Goal: Task Accomplishment & Management: Manage account settings

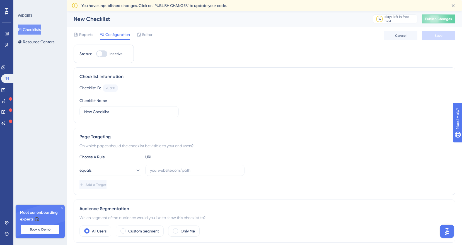
click at [106, 54] on div at bounding box center [101, 53] width 11 height 7
click at [96, 54] on input "Inactive" at bounding box center [96, 54] width 0 height 0
click at [101, 51] on div at bounding box center [101, 53] width 11 height 7
click at [96, 54] on input "Inactive" at bounding box center [96, 54] width 0 height 0
checkbox input "false"
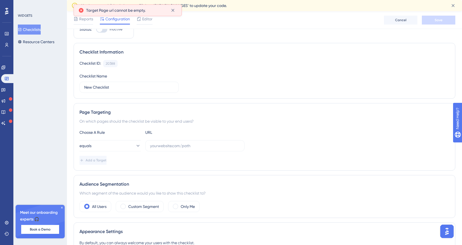
scroll to position [48, 0]
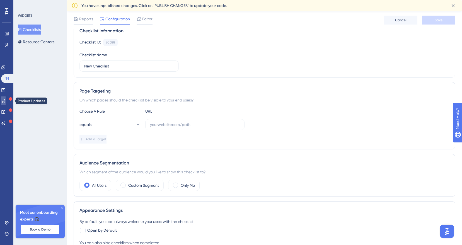
click at [5, 101] on icon at bounding box center [4, 101] width 4 height 4
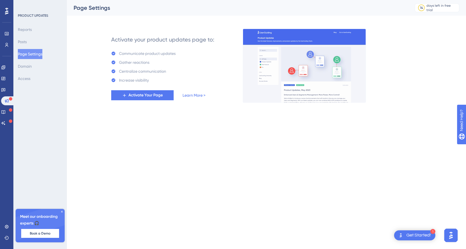
click at [418, 235] on div "Get Started!" at bounding box center [418, 235] width 25 height 6
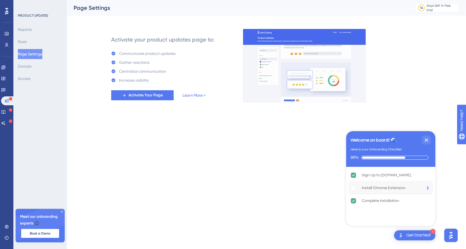
click at [425, 190] on div "Install Chrome Extension is incomplete." at bounding box center [429, 188] width 8 height 12
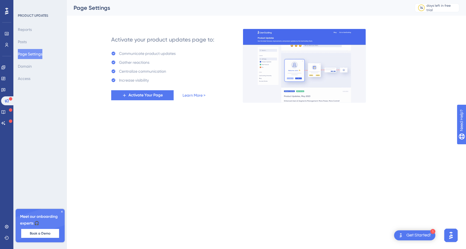
click at [293, 0] on html "1 Get Started! Performance Users Engagement Widgets Feedback Product Updates Kn…" at bounding box center [233, 0] width 466 height 0
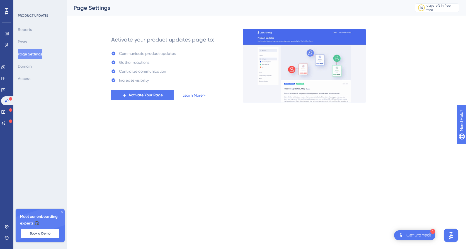
click at [61, 211] on icon at bounding box center [61, 211] width 3 height 3
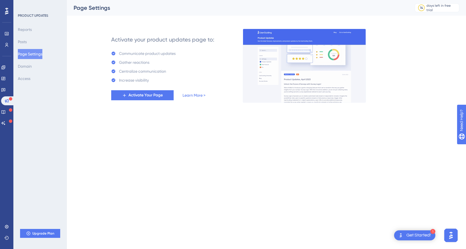
click at [7, 11] on icon at bounding box center [6, 11] width 3 height 7
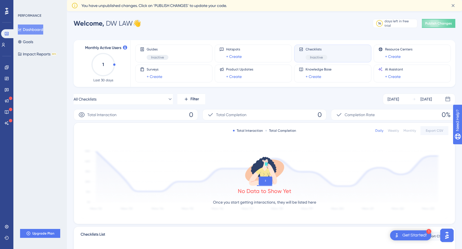
click at [348, 54] on div "Checklists Inactive" at bounding box center [333, 53] width 68 height 13
click at [28, 43] on button "Goals" at bounding box center [25, 42] width 15 height 10
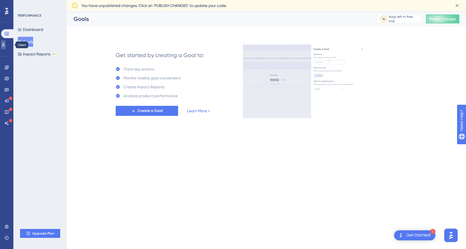
click at [6, 43] on link at bounding box center [3, 44] width 4 height 9
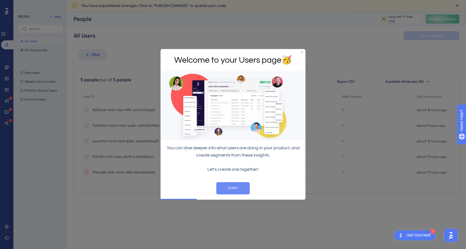
click at [238, 191] on button "START" at bounding box center [232, 188] width 33 height 12
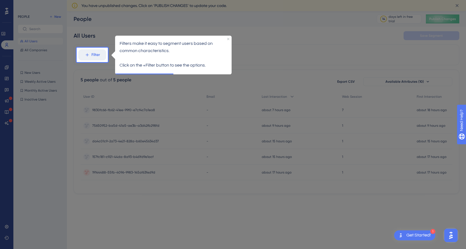
click at [228, 36] on div "Filters make it easy to segment users based on common characteristics. Click on…" at bounding box center [173, 54] width 116 height 38
click at [228, 38] on icon "Close Preview" at bounding box center [228, 39] width 2 height 2
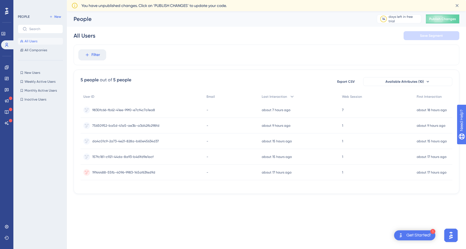
click at [408, 237] on div "Get Started!" at bounding box center [418, 235] width 25 height 6
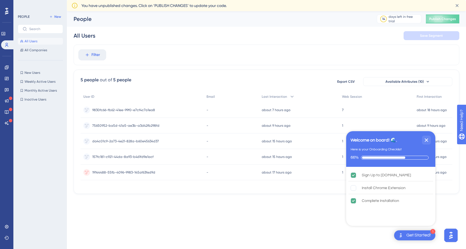
click at [326, 0] on html "1 Get Started! Welcome on board! 🌊. Here is your Onboarding Checklist 66% Sign …" at bounding box center [233, 0] width 466 height 0
click at [427, 140] on icon "Close Checklist" at bounding box center [426, 140] width 7 height 7
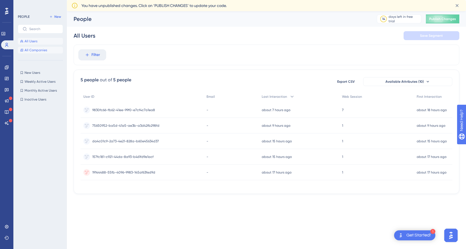
click at [42, 53] on button "All Companies" at bounding box center [40, 50] width 45 height 7
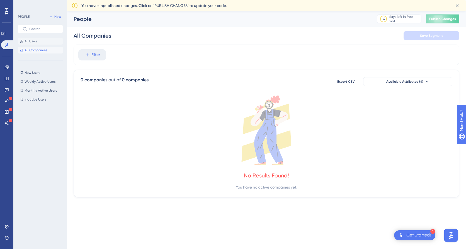
click at [37, 40] on button "All Users" at bounding box center [40, 41] width 45 height 7
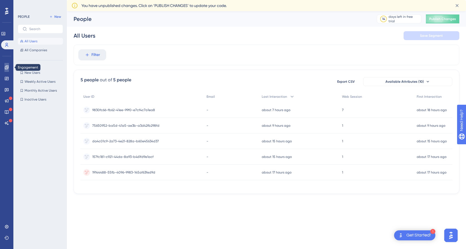
click at [7, 67] on icon at bounding box center [7, 67] width 4 height 4
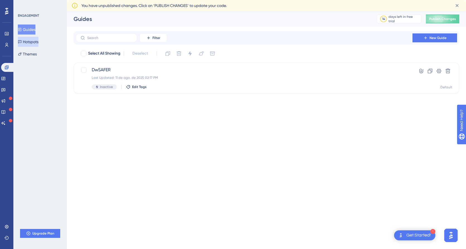
click at [31, 42] on button "Hotspots" at bounding box center [28, 42] width 21 height 10
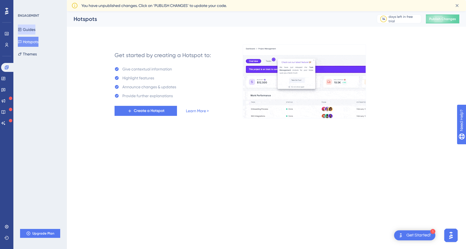
click at [34, 28] on button "Guides" at bounding box center [27, 30] width 18 height 10
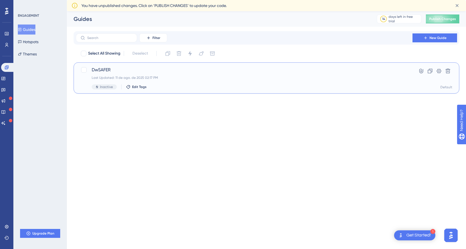
click at [213, 67] on span "DwSAFER" at bounding box center [244, 70] width 305 height 7
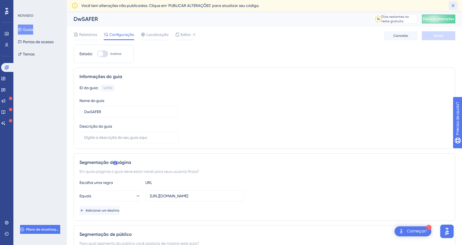
click at [453, 4] on icon at bounding box center [453, 6] width 6 height 6
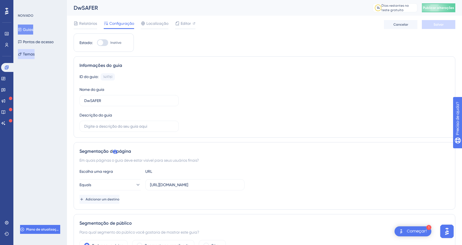
click at [31, 56] on font "Temas" at bounding box center [29, 54] width 12 height 7
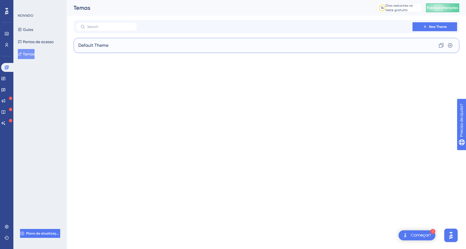
click at [126, 47] on div "Default Theme Clone Configurações" at bounding box center [267, 45] width 386 height 15
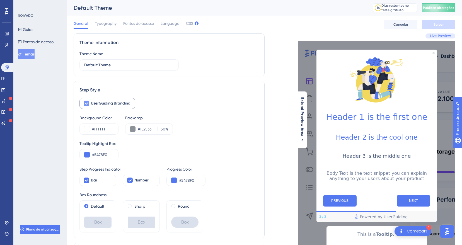
click at [101, 104] on span "UserGuiding Branding" at bounding box center [111, 103] width 40 height 7
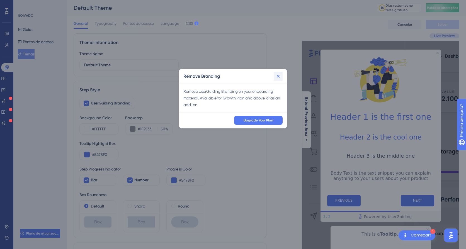
click at [275, 78] on icon at bounding box center [278, 77] width 6 height 6
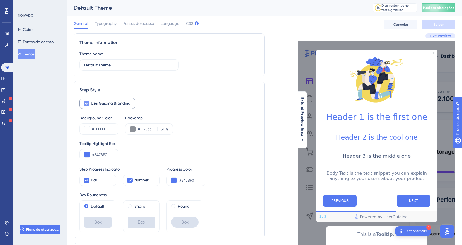
click at [89, 104] on div at bounding box center [87, 104] width 6 height 6
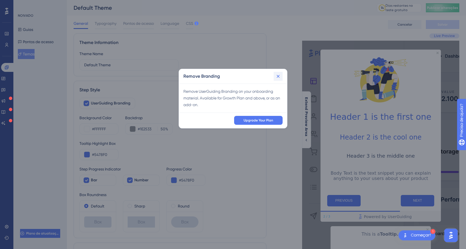
click at [275, 77] on icon at bounding box center [278, 77] width 6 height 6
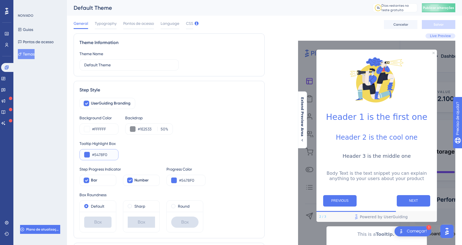
click at [88, 155] on button at bounding box center [87, 155] width 6 height 6
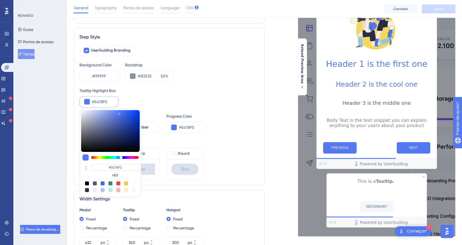
scroll to position [84, 0]
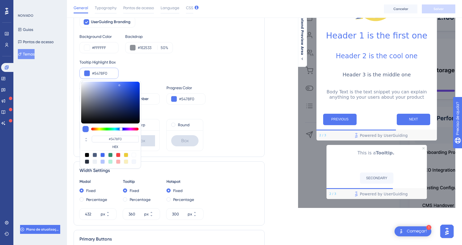
click at [225, 150] on div "Default Box Sharp Box Round Box" at bounding box center [168, 135] width 179 height 32
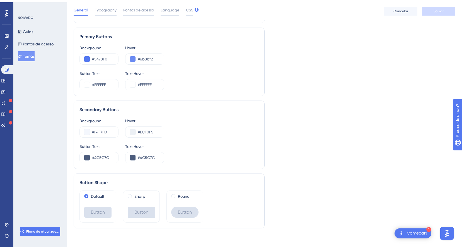
scroll to position [0, 0]
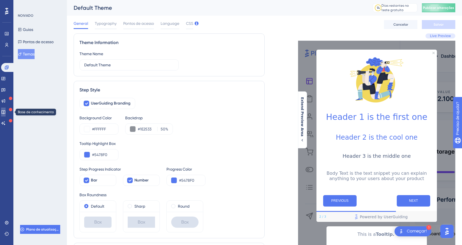
click at [6, 113] on icon at bounding box center [3, 112] width 4 height 4
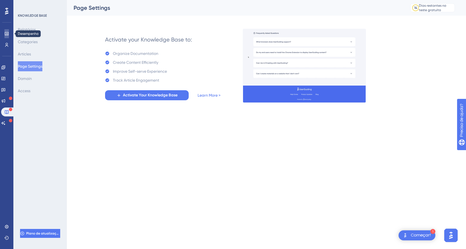
click at [8, 34] on icon at bounding box center [6, 33] width 4 height 4
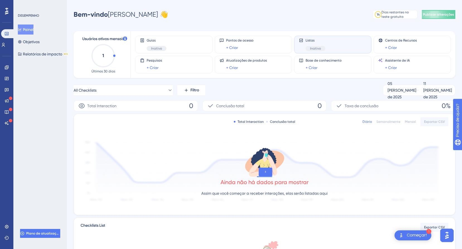
click at [335, 43] on div "Listas Inativo" at bounding box center [333, 44] width 68 height 13
click at [320, 48] on span "Inativo" at bounding box center [315, 48] width 11 height 4
click at [314, 41] on span "Listas" at bounding box center [315, 40] width 20 height 4
click at [8, 64] on link at bounding box center [6, 67] width 4 height 9
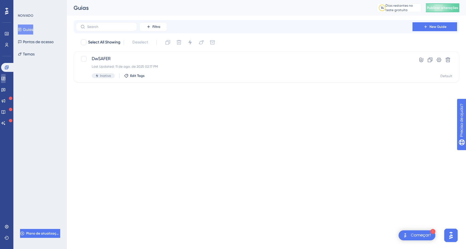
click at [6, 78] on icon at bounding box center [3, 78] width 4 height 4
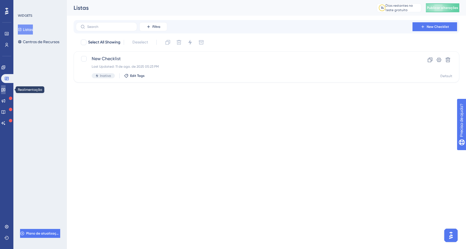
click at [5, 90] on icon at bounding box center [3, 90] width 4 height 4
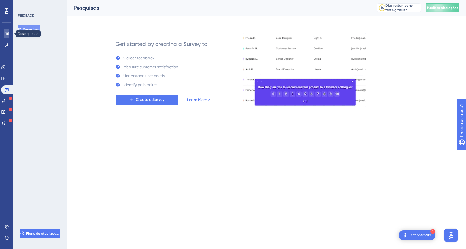
click at [5, 32] on icon at bounding box center [7, 33] width 4 height 3
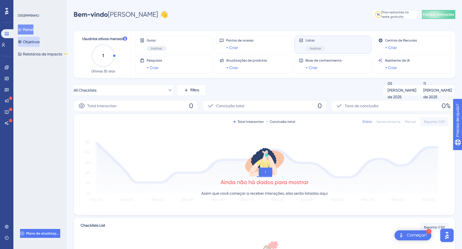
click at [37, 43] on font "Objetivos" at bounding box center [31, 41] width 17 height 7
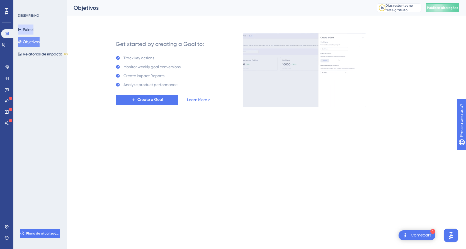
click at [33, 31] on font "Painel" at bounding box center [28, 29] width 11 height 7
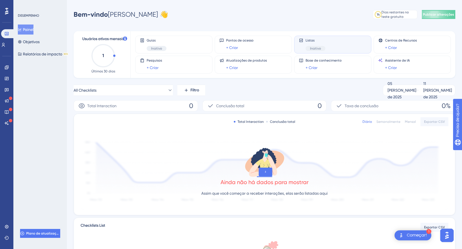
click at [297, 44] on div "Listas Inativo" at bounding box center [332, 45] width 77 height 18
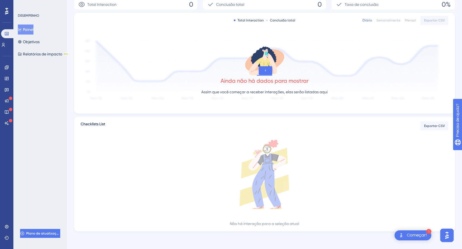
scroll to position [102, 0]
click at [46, 233] on span "Plano de atualização" at bounding box center [42, 233] width 33 height 4
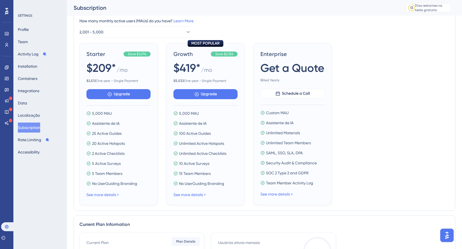
scroll to position [56, 0]
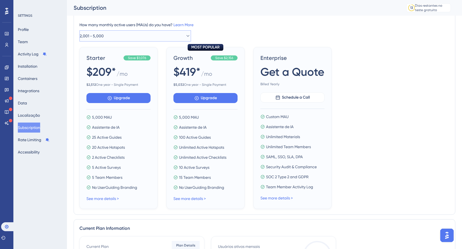
click at [186, 36] on icon at bounding box center [187, 36] width 3 height 2
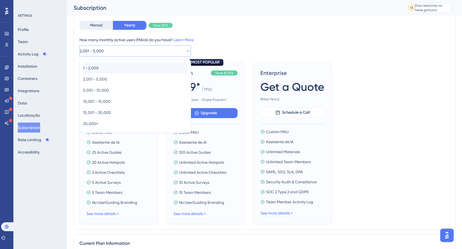
scroll to position [28, 0]
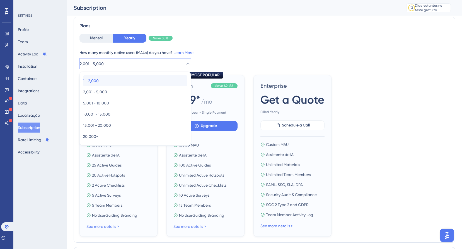
click at [146, 78] on div "1 - 2,000 1 - 2,000" at bounding box center [135, 80] width 104 height 11
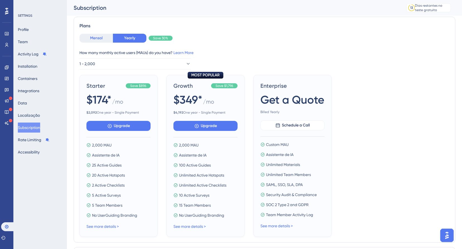
click at [100, 39] on button "Mensal" at bounding box center [95, 38] width 33 height 9
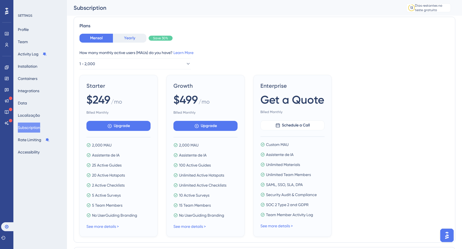
click at [121, 37] on button "Yearly" at bounding box center [129, 38] width 33 height 9
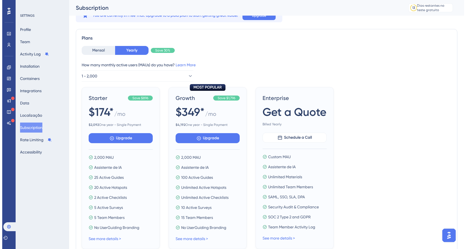
scroll to position [0, 0]
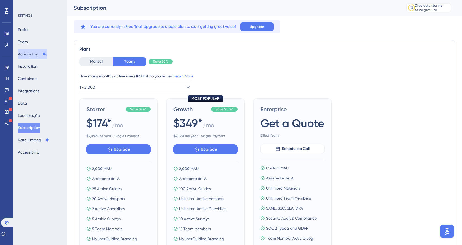
click at [30, 52] on font "Activity Log" at bounding box center [28, 54] width 21 height 7
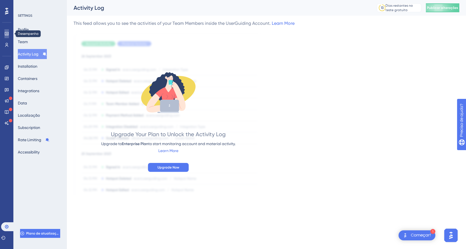
click at [6, 32] on icon at bounding box center [7, 33] width 4 height 3
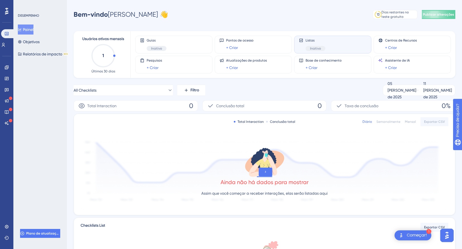
click at [7, 14] on icon at bounding box center [6, 11] width 3 height 7
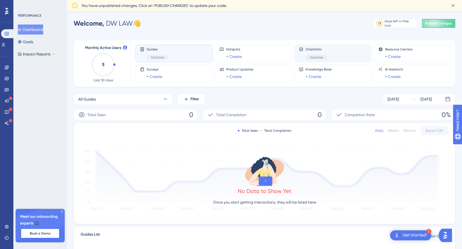
click at [340, 46] on div "Checklists Inactive" at bounding box center [332, 54] width 77 height 18
drag, startPoint x: 339, startPoint y: 48, endPoint x: 331, endPoint y: 50, distance: 8.7
click at [331, 50] on div "Checklists Inactive" at bounding box center [333, 53] width 68 height 13
click at [321, 57] on span "Inactive" at bounding box center [316, 57] width 13 height 4
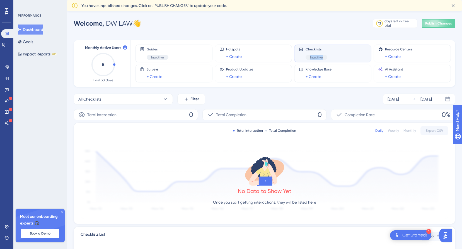
drag, startPoint x: 321, startPoint y: 57, endPoint x: 331, endPoint y: 60, distance: 10.0
click at [331, 60] on div "Checklists Inactive" at bounding box center [333, 53] width 68 height 13
click at [332, 60] on div "Checklists Inactive" at bounding box center [333, 53] width 68 height 13
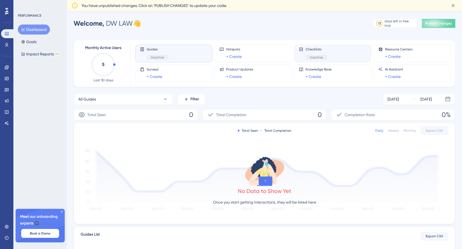
click at [341, 52] on div "Checklists Inactive" at bounding box center [333, 53] width 68 height 13
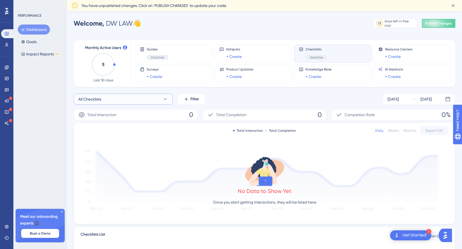
click at [163, 98] on icon at bounding box center [165, 99] width 6 height 6
click at [111, 143] on button "New Checklist New Checklist Inactive Activate" at bounding box center [123, 144] width 92 height 11
click at [135, 99] on button "New Checklist" at bounding box center [123, 99] width 99 height 11
click at [117, 133] on button "All Checklists All Checklists" at bounding box center [123, 133] width 92 height 11
click at [8, 70] on link at bounding box center [6, 67] width 11 height 9
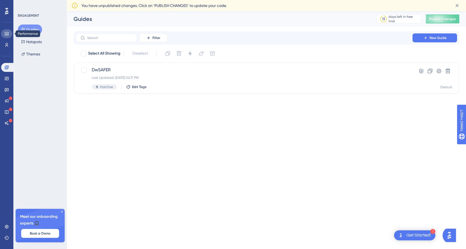
click at [7, 33] on icon at bounding box center [7, 33] width 4 height 3
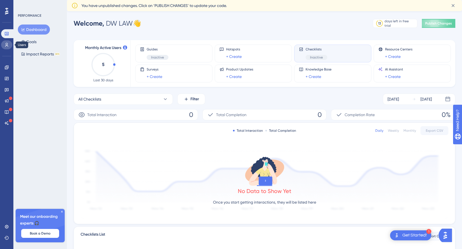
click at [8, 49] on link at bounding box center [6, 44] width 11 height 9
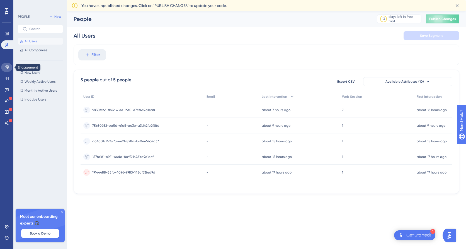
click at [8, 68] on icon at bounding box center [7, 67] width 4 height 4
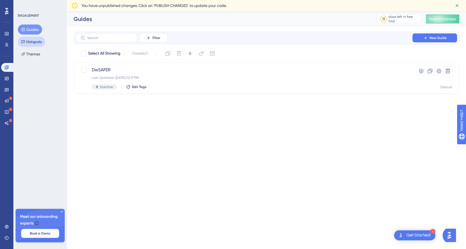
click at [38, 41] on button "Hotspots" at bounding box center [31, 42] width 27 height 10
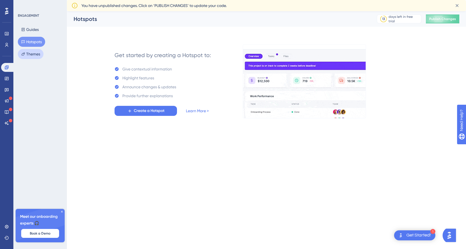
click at [38, 56] on button "Themes" at bounding box center [31, 54] width 26 height 10
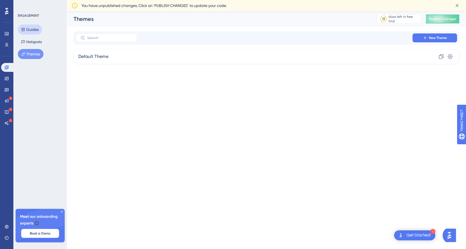
click at [31, 27] on button "Guides" at bounding box center [30, 30] width 24 height 10
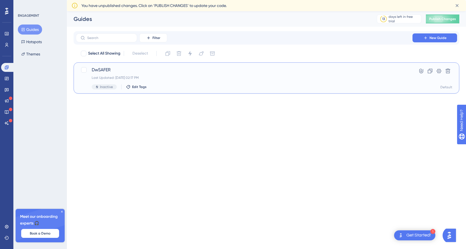
click at [282, 74] on div "DwSAFER Last Updated: [DATE] 02:17 PM Inactive Edit Tags" at bounding box center [244, 78] width 305 height 23
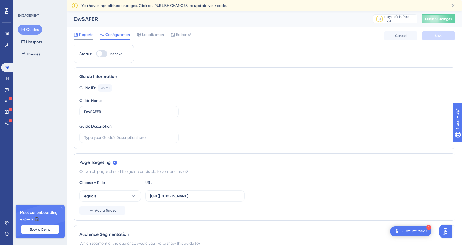
click at [89, 35] on span "Reports" at bounding box center [86, 34] width 14 height 7
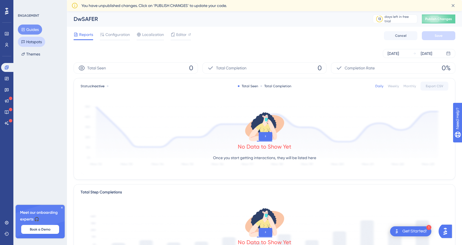
click at [30, 46] on button "Hotspots" at bounding box center [31, 42] width 27 height 10
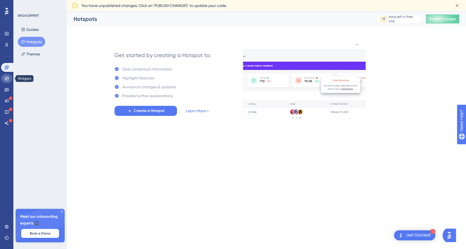
click at [6, 81] on icon at bounding box center [6, 78] width 4 height 4
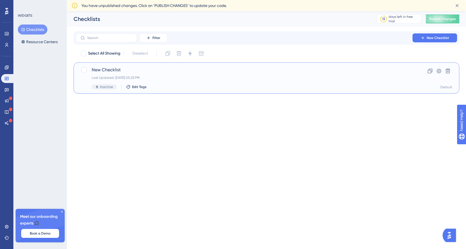
click at [215, 86] on div "Inactive Edit Tags" at bounding box center [244, 86] width 305 height 5
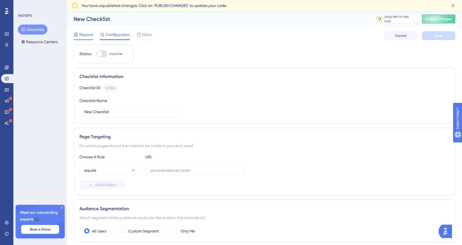
click at [84, 40] on div at bounding box center [84, 39] width 20 height 1
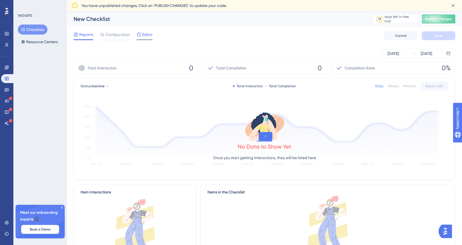
click at [146, 36] on span "Editor" at bounding box center [147, 34] width 10 height 7
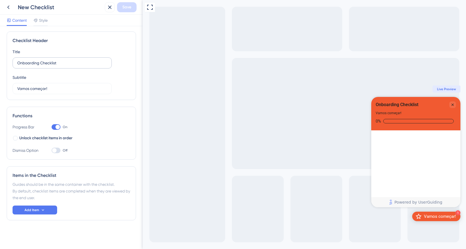
scroll to position [2, 0]
click at [55, 149] on div at bounding box center [54, 150] width 4 height 4
click at [52, 150] on input "Off" at bounding box center [51, 150] width 0 height 0
checkbox input "true"
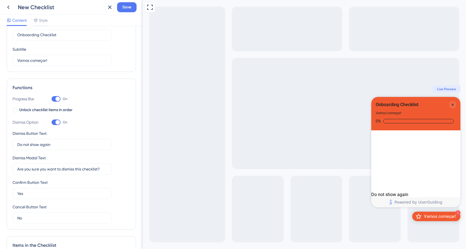
scroll to position [57, 0]
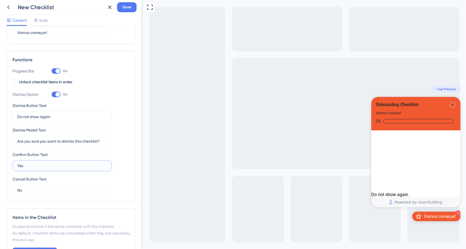
drag, startPoint x: 46, startPoint y: 166, endPoint x: 8, endPoint y: 169, distance: 38.3
click at [8, 169] on div "Functions Progress Bar On Unlock checklist items in order Dismiss Option On Dis…" at bounding box center [71, 126] width 129 height 151
type input "s"
type input "Sim"
type input "Não"
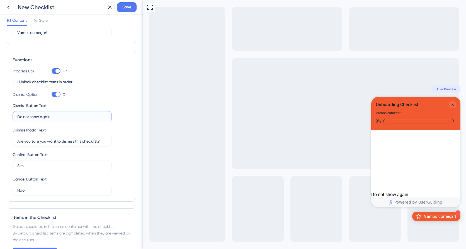
drag, startPoint x: 56, startPoint y: 117, endPoint x: 13, endPoint y: 116, distance: 42.9
click at [13, 116] on label "Do not show again" at bounding box center [62, 116] width 99 height 11
type input "Não mostre novamente."
click at [104, 140] on input "Are you sure you want to dismiss this checklist?" at bounding box center [62, 141] width 90 height 6
drag, startPoint x: 83, startPoint y: 141, endPoint x: 16, endPoint y: 141, distance: 67.4
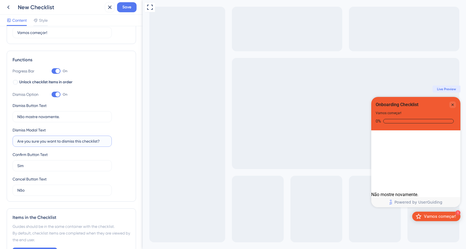
click at [16, 141] on label "Are you sure you want to dismiss this checklist?" at bounding box center [62, 141] width 99 height 11
type input "Tem certeza que deseja fechar este checklist?"
click at [105, 179] on div "Cancel Button Text Não" at bounding box center [62, 186] width 99 height 20
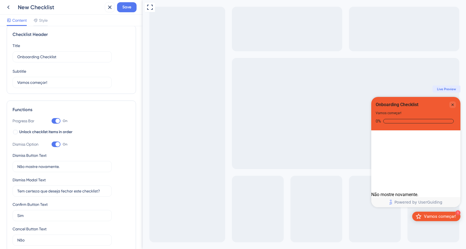
scroll to position [0, 0]
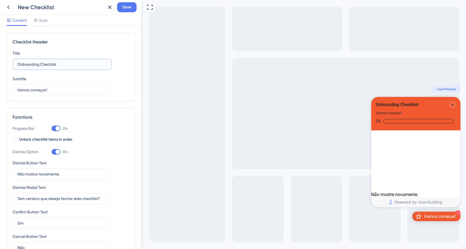
drag, startPoint x: 67, startPoint y: 62, endPoint x: 16, endPoint y: 62, distance: 51.3
click at [16, 62] on label "Onboarding Checklist" at bounding box center [62, 64] width 99 height 11
type input "P"
type input "Primeiros passos!"
drag, startPoint x: 52, startPoint y: 88, endPoint x: 46, endPoint y: 91, distance: 6.4
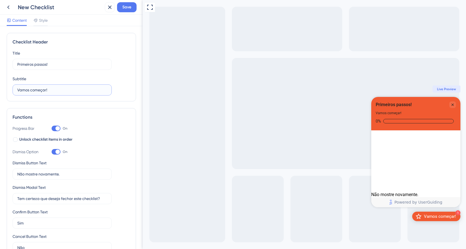
click at [46, 91] on input "Vamos começar!" at bounding box center [62, 90] width 90 height 6
drag, startPoint x: 57, startPoint y: 91, endPoint x: 13, endPoint y: 91, distance: 44.3
click at [13, 91] on label "V!amos começar" at bounding box center [62, 89] width 99 height 11
type input "V"
type input "A"
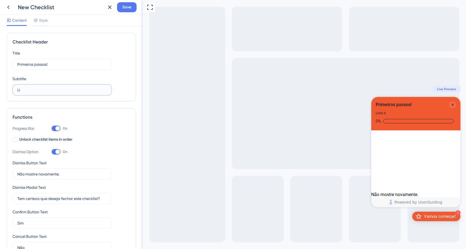
type input "L"
type input "A"
click at [116, 77] on div "Title Primeiros passos! Subtitle Siga estes passos antes de configurar as Licen…" at bounding box center [72, 73] width 118 height 46
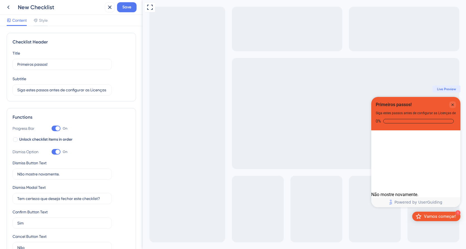
click at [435, 112] on div "Siga estes passos antes de configurar as Licenças de Uso." at bounding box center [419, 113] width 87 height 6
click at [440, 112] on div "Siga estes passos antes de configurar as Licenças de Uso." at bounding box center [419, 113] width 87 height 6
drag, startPoint x: 440, startPoint y: 112, endPoint x: 410, endPoint y: 92, distance: 35.5
click at [410, 92] on div "Full Screen Preview 1 Vamos começar! Primeiros passos! Siga estes passos antes …" at bounding box center [304, 124] width 323 height 249
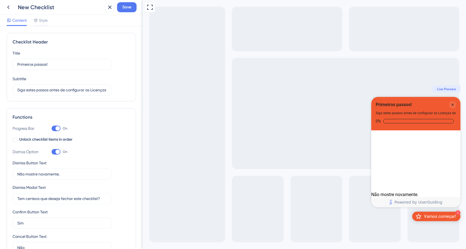
click at [447, 86] on div "Live Preview" at bounding box center [446, 89] width 28 height 7
click at [447, 88] on span "Live Preview" at bounding box center [446, 89] width 19 height 4
click at [440, 94] on div "Full Screen Preview 1 Vamos começar! Primeiros passos! Siga estes passos antes …" at bounding box center [304, 124] width 323 height 249
click at [440, 93] on div "Full Screen Preview 1 Vamos começar! Primeiros passos! Siga estes passos antes …" at bounding box center [304, 124] width 323 height 249
click at [84, 91] on input "Siga estes passos antes de configurar as Licenças de Uso." at bounding box center [62, 90] width 90 height 6
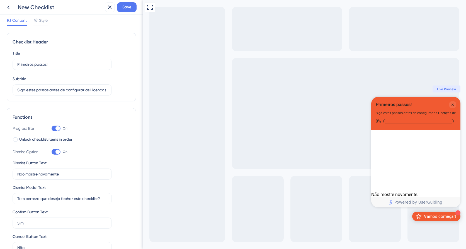
drag, startPoint x: 107, startPoint y: 91, endPoint x: 116, endPoint y: 91, distance: 8.9
click at [116, 91] on div "Title Primeiros passos! Subtitle Siga estes passos antes de configurar as Licen…" at bounding box center [72, 73] width 118 height 46
click at [106, 91] on input "Siga estes passos antes de configurar as Licenças de Uso." at bounding box center [62, 90] width 90 height 6
type input "Siga estes passos antes de configurar as Licenças."
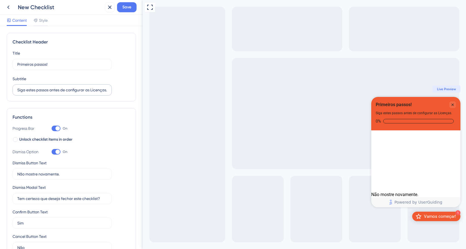
click at [109, 90] on label "Siga estes passos antes de configurar as Licenças." at bounding box center [62, 89] width 99 height 11
click at [107, 90] on input "Siga estes passos antes de configurar as Licenças." at bounding box center [62, 90] width 90 height 6
drag, startPoint x: 109, startPoint y: 91, endPoint x: 116, endPoint y: 91, distance: 7.0
click at [116, 91] on div "Title Primeiros passos! Subtitle Siga estes passos antes de configurar as Licen…" at bounding box center [72, 73] width 118 height 46
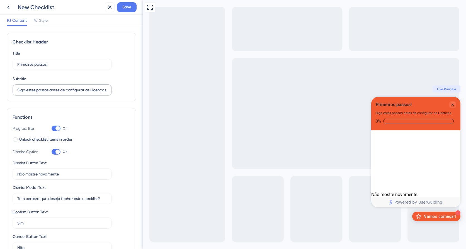
click at [108, 91] on label "Siga estes passos antes de configurar as Licenças." at bounding box center [62, 89] width 99 height 11
click at [107, 91] on input "Siga estes passos antes de configurar as Licenças." at bounding box center [62, 90] width 90 height 6
drag, startPoint x: 109, startPoint y: 91, endPoint x: 55, endPoint y: 91, distance: 54.1
click at [55, 91] on label "Siga estes passos antes de configurar as Licenças." at bounding box center [62, 89] width 99 height 11
click at [55, 91] on input "Siga estes passos antes de configurar as Licenças." at bounding box center [62, 90] width 90 height 6
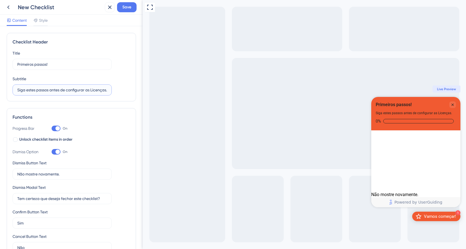
scroll to position [0, 1]
click at [98, 72] on div "Title Primeiros passos! Subtitle Siga estes passos antes de configurar as Licen…" at bounding box center [72, 73] width 118 height 46
click at [188, 111] on div "Full Screen Preview 1 Vamos começar! Primeiros passos! Siga estes passos antes …" at bounding box center [304, 124] width 323 height 249
click at [131, 7] on span "Save" at bounding box center [126, 7] width 9 height 7
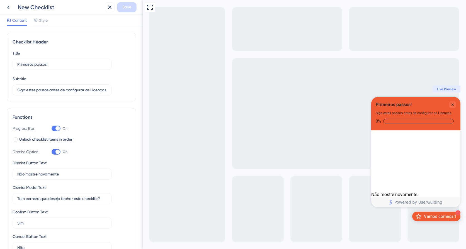
scroll to position [100, 0]
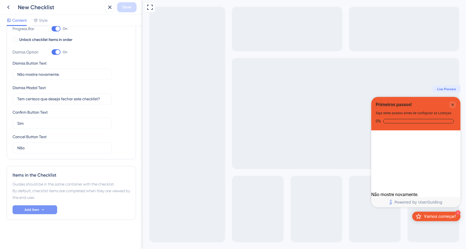
click at [46, 210] on button "Add Item" at bounding box center [35, 209] width 45 height 9
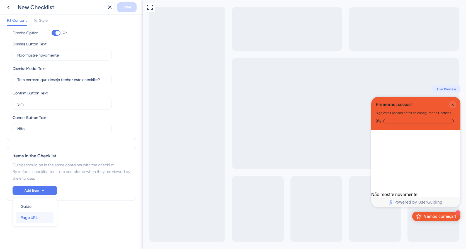
click at [42, 216] on div "Page URL Page URL" at bounding box center [35, 217] width 28 height 11
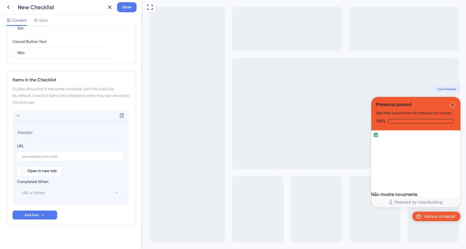
scroll to position [200, 0]
